Goal: Task Accomplishment & Management: Complete application form

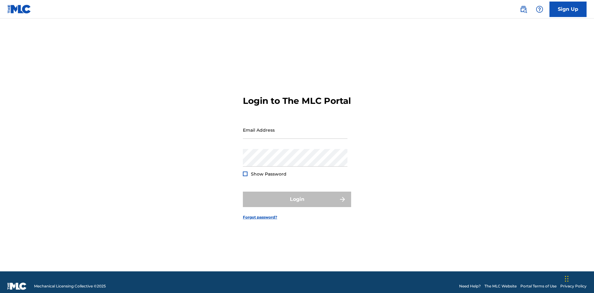
scroll to position [8, 0]
click at [295, 127] on input "Email Address" at bounding box center [295, 130] width 105 height 18
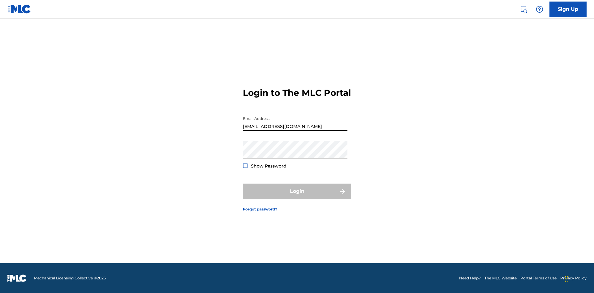
type input "[EMAIL_ADDRESS][DOMAIN_NAME]"
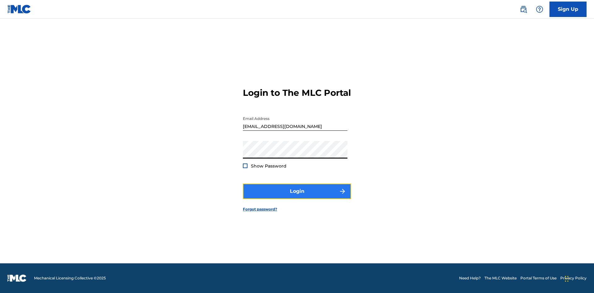
click at [297, 197] on button "Login" at bounding box center [297, 191] width 108 height 15
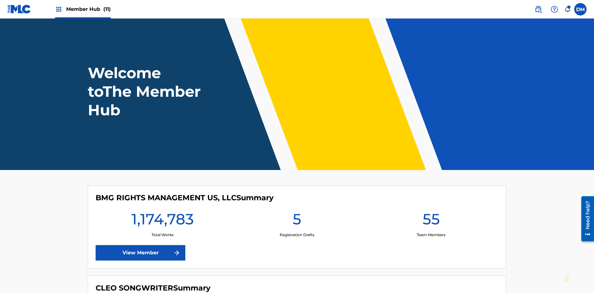
scroll to position [27, 0]
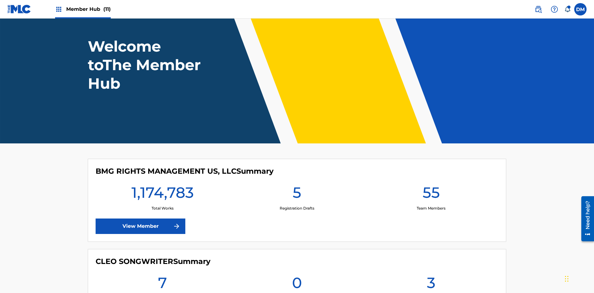
click at [88, 9] on span "Member Hub (11)" at bounding box center [88, 9] width 45 height 7
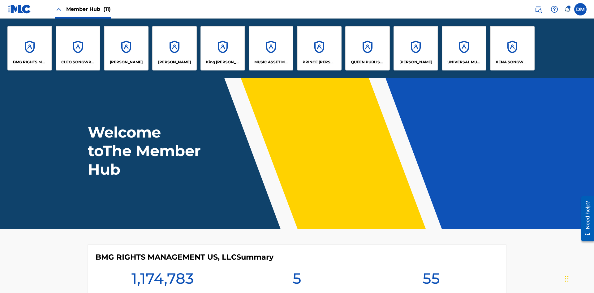
scroll to position [22, 0]
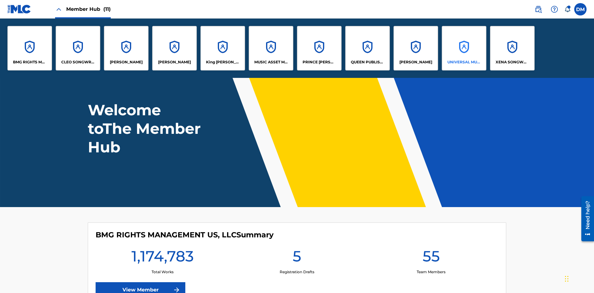
click at [464, 62] on p "UNIVERSAL MUSIC PUB GROUP" at bounding box center [464, 62] width 34 height 6
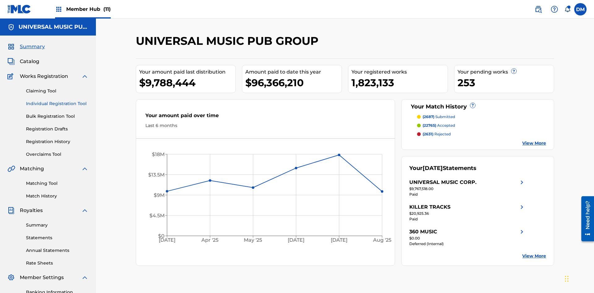
click at [57, 100] on link "Individual Registration Tool" at bounding box center [57, 103] width 62 height 6
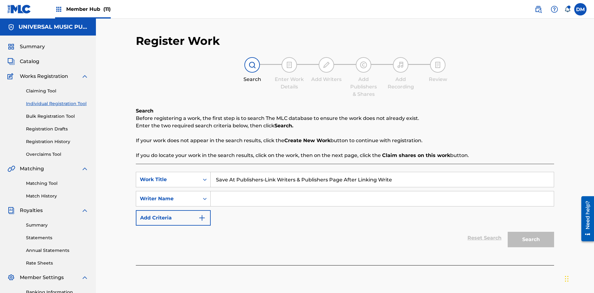
type input "Save At Publishers-Link Writers & Publishers Page After Linking Writer"
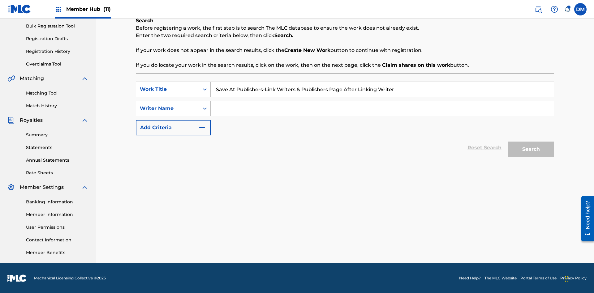
click at [382, 109] on input "Search Form" at bounding box center [382, 108] width 343 height 15
click at [531, 149] on button "Search" at bounding box center [530, 149] width 46 height 15
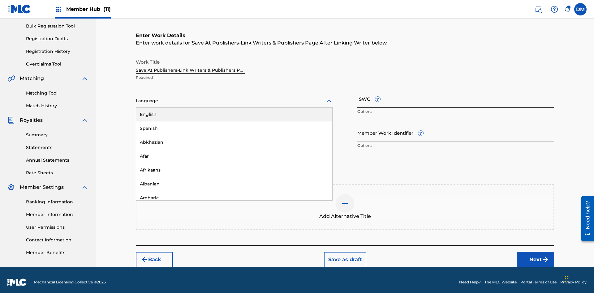
click at [234, 152] on div "Afar" at bounding box center [234, 156] width 196 height 14
click at [455, 129] on input "Member Work Identifier ?" at bounding box center [455, 133] width 197 height 18
type input "[PHONE_NUMBER]"
click at [455, 95] on input "ISWC ?" at bounding box center [455, 99] width 197 height 18
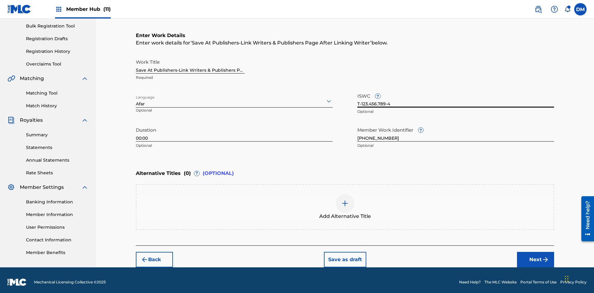
type input "T-123.456.789-4"
click at [345, 203] on img at bounding box center [344, 203] width 7 height 7
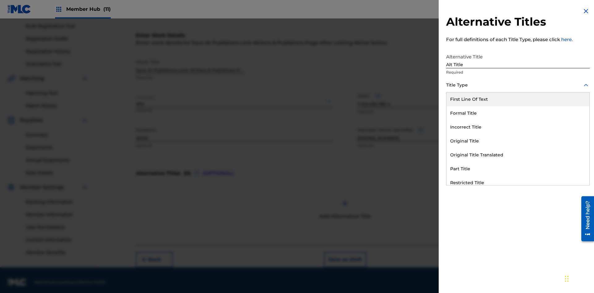
click at [518, 141] on div "Original Title" at bounding box center [517, 141] width 143 height 14
click at [518, 113] on div at bounding box center [517, 113] width 143 height 8
click at [571, 149] on button "Add Title" at bounding box center [570, 149] width 37 height 15
click at [535, 256] on button "Next" at bounding box center [535, 259] width 37 height 15
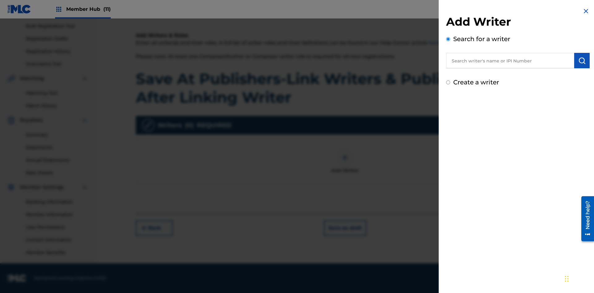
click at [510, 61] on input "text" at bounding box center [510, 60] width 128 height 15
type input "[PERSON_NAME]"
click at [582, 61] on img "submit" at bounding box center [581, 60] width 7 height 7
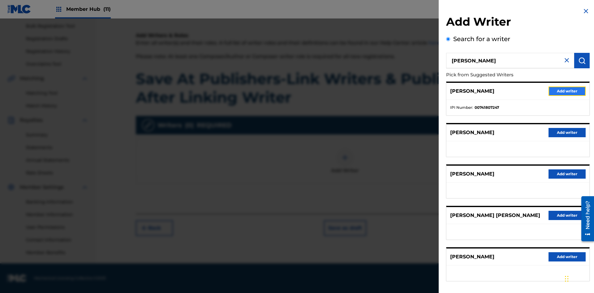
click at [567, 91] on button "Add writer" at bounding box center [566, 91] width 37 height 9
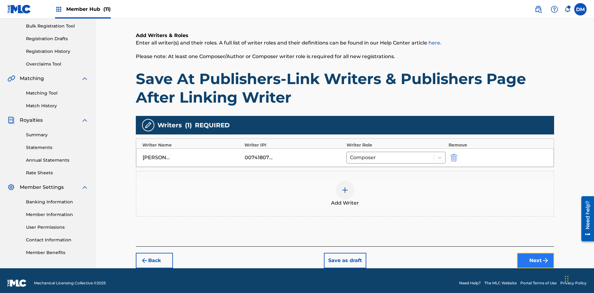
click at [535, 256] on button "Next" at bounding box center [535, 260] width 37 height 15
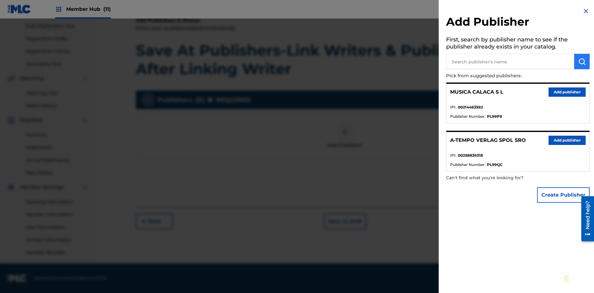
click at [510, 62] on input "text" at bounding box center [510, 61] width 128 height 15
type input "Test2025.09.28.04.40.27"
click at [582, 62] on img "submit" at bounding box center [581, 61] width 7 height 7
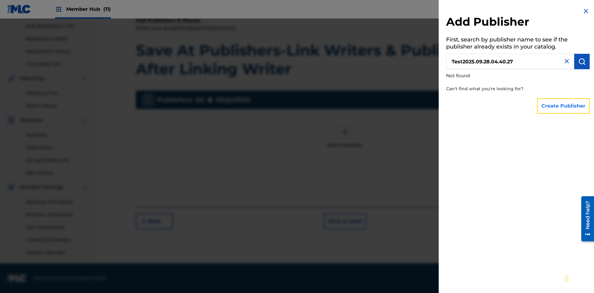
click at [563, 106] on button "Create Publisher" at bounding box center [563, 105] width 53 height 15
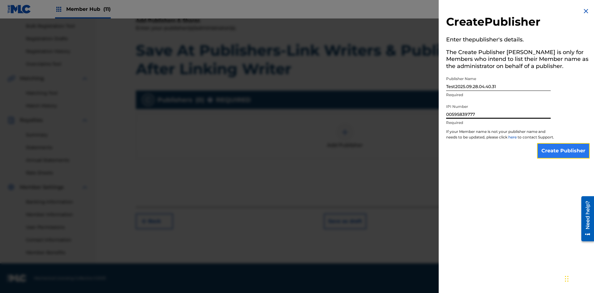
click at [563, 156] on input "Create Publisher" at bounding box center [563, 150] width 53 height 15
click at [563, 143] on input "Create Publisher" at bounding box center [563, 150] width 53 height 15
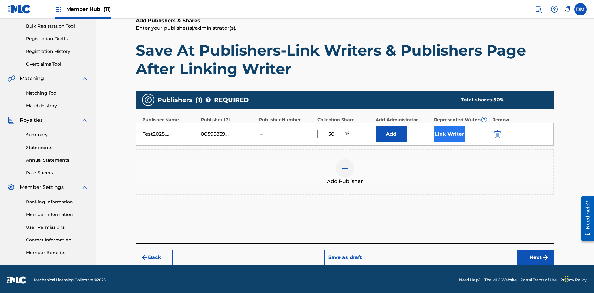
type input "50"
click at [449, 132] on button "Link Writer" at bounding box center [449, 133] width 31 height 15
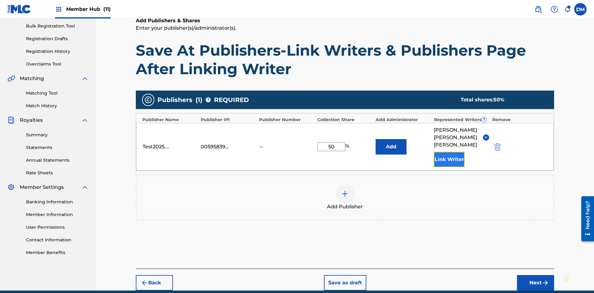
click at [449, 152] on button "Link Writer" at bounding box center [449, 159] width 31 height 15
click at [391, 139] on button "Add" at bounding box center [390, 146] width 31 height 15
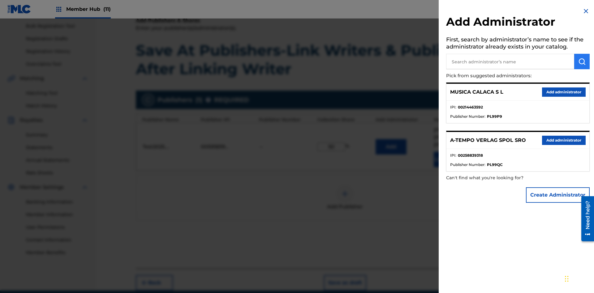
click at [510, 62] on input "text" at bounding box center [510, 61] width 128 height 15
type input "Test2025.09.28.04.40.53"
click at [582, 62] on img "submit" at bounding box center [581, 61] width 7 height 7
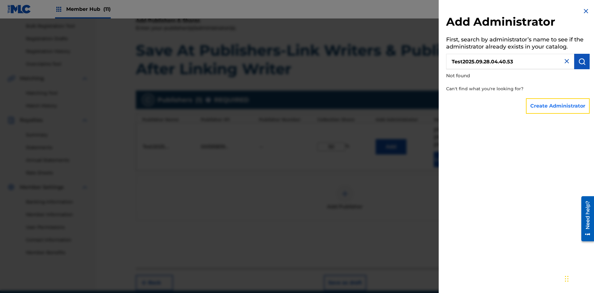
click at [558, 106] on button "Create Administrator" at bounding box center [558, 105] width 64 height 15
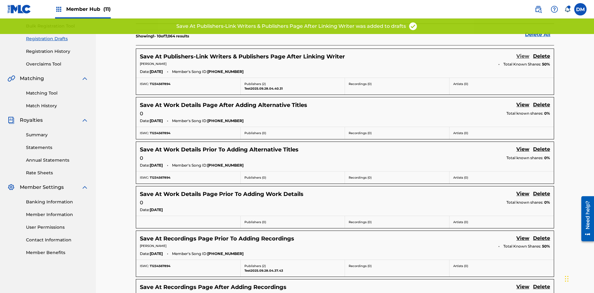
click at [523, 53] on link "View" at bounding box center [522, 57] width 13 height 8
